Goal: Check status: Check status

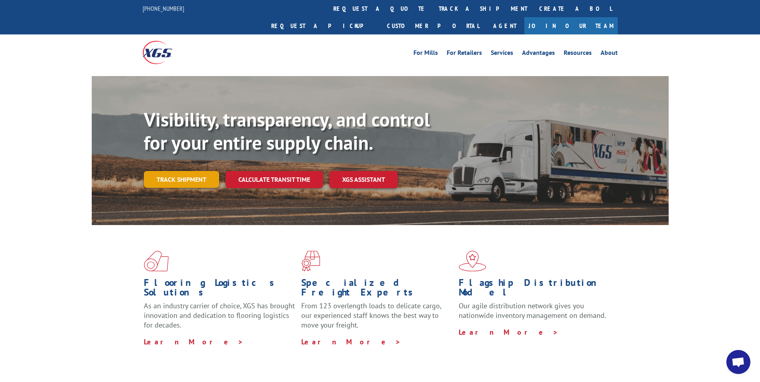
click at [184, 171] on link "Track shipment" at bounding box center [181, 179] width 75 height 17
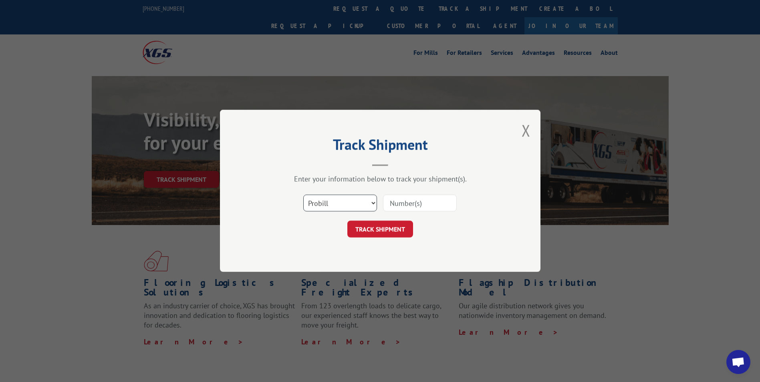
click at [372, 202] on select "Select category... Probill BOL PO" at bounding box center [340, 203] width 74 height 17
select select "bol"
click at [303, 195] on select "Select category... Probill BOL PO" at bounding box center [340, 203] width 74 height 17
click at [444, 204] on input at bounding box center [420, 203] width 74 height 17
type input "54395279"
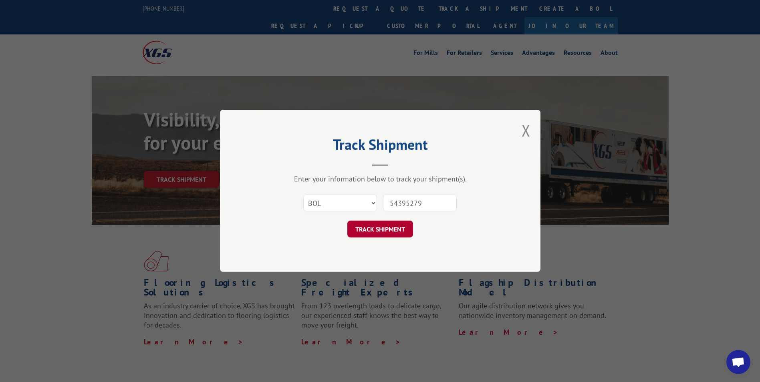
click at [373, 230] on button "TRACK SHIPMENT" at bounding box center [381, 229] width 66 height 17
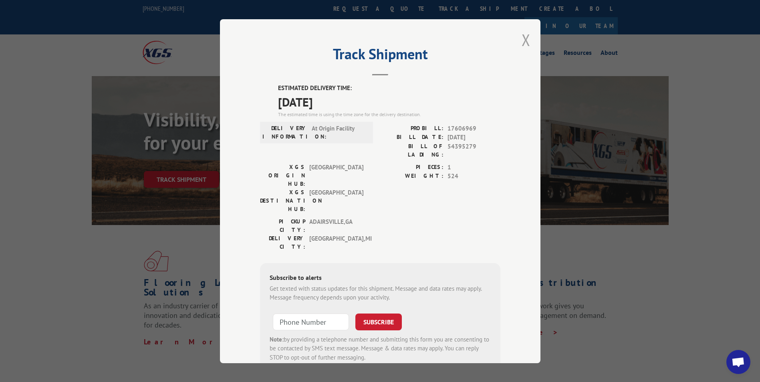
click at [524, 39] on button "Close modal" at bounding box center [526, 39] width 9 height 21
